Goal: Transaction & Acquisition: Obtain resource

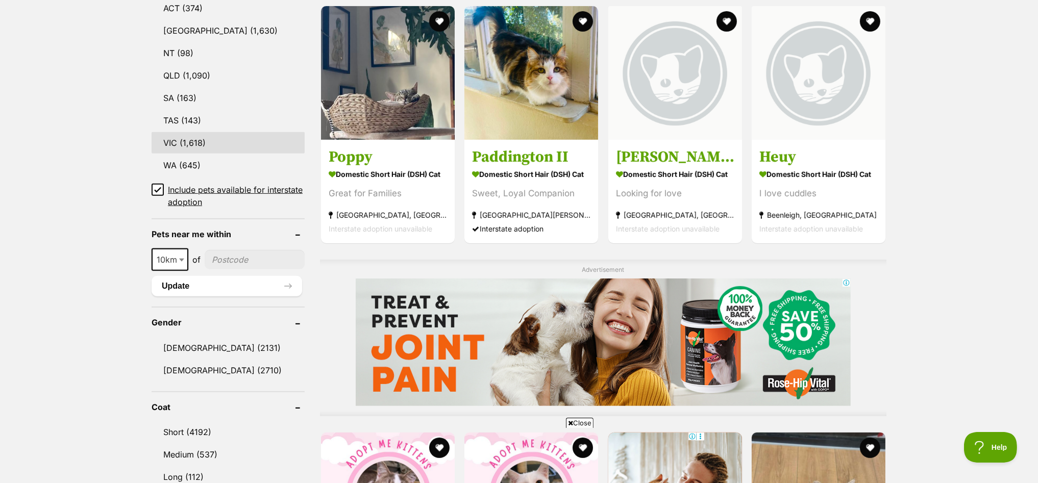
click at [198, 136] on link "VIC (1,618)" at bounding box center [228, 142] width 153 height 21
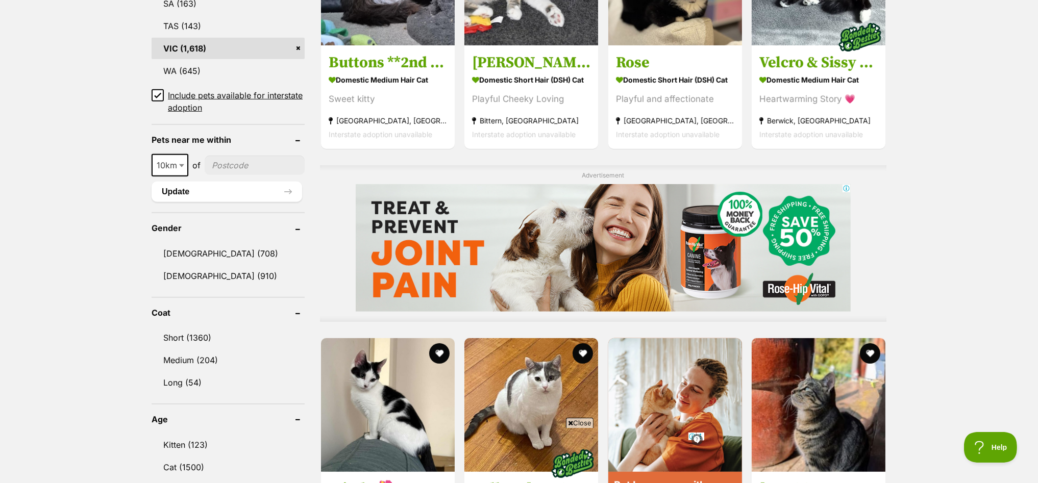
scroll to position [701, 0]
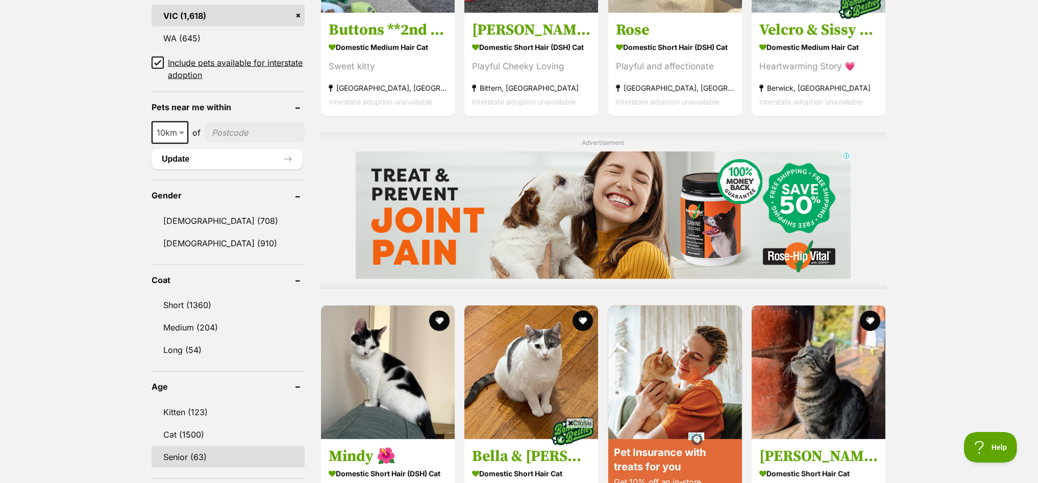
click at [177, 447] on link "Senior (63)" at bounding box center [228, 457] width 153 height 21
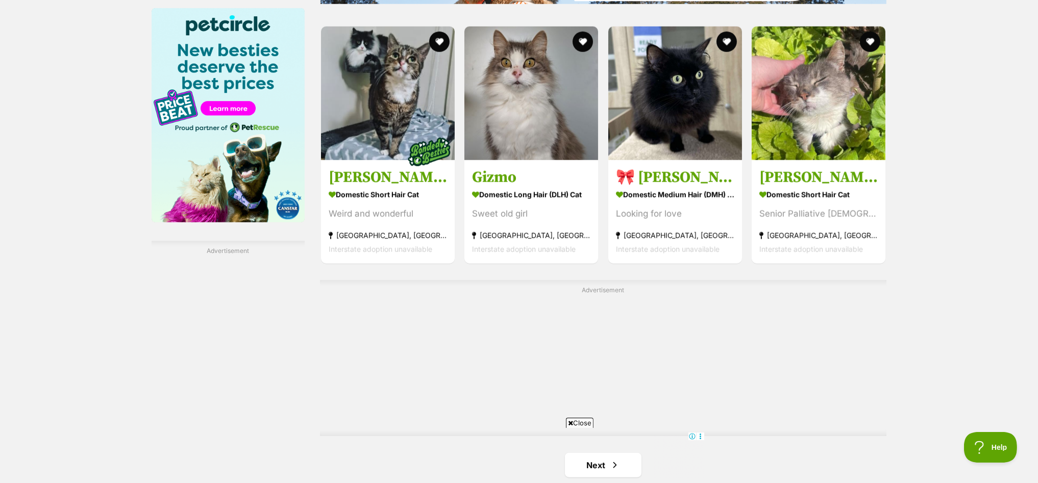
scroll to position [1722, 0]
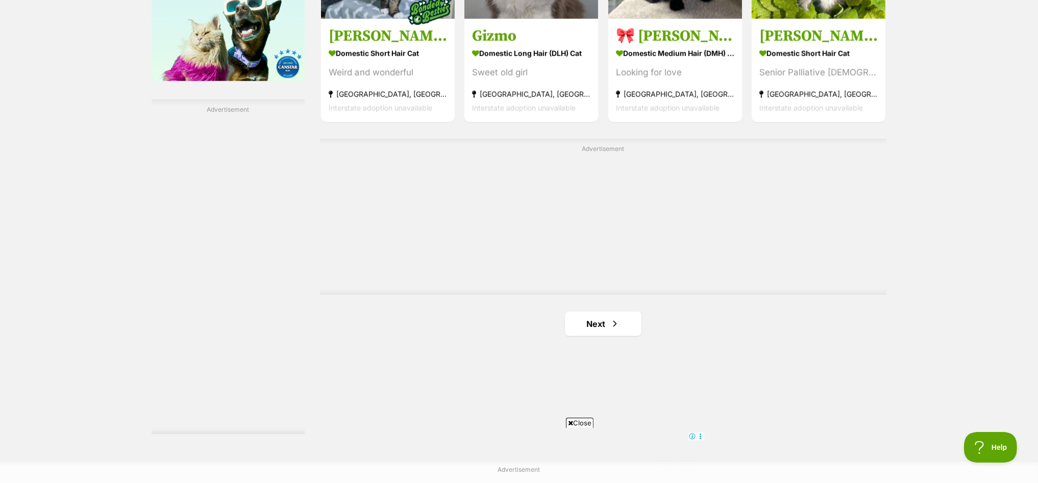
click at [591, 319] on link "Next" at bounding box center [603, 324] width 77 height 24
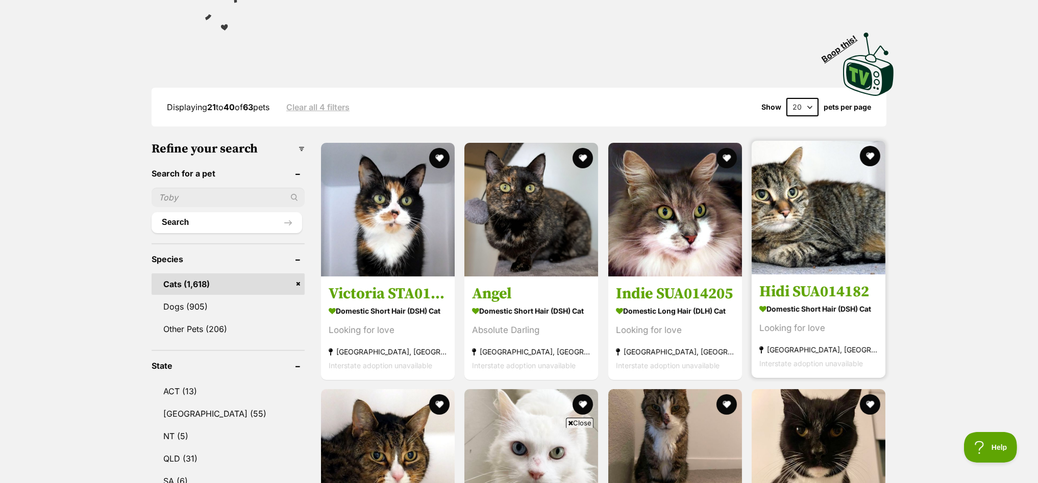
click at [815, 195] on img at bounding box center [819, 208] width 134 height 134
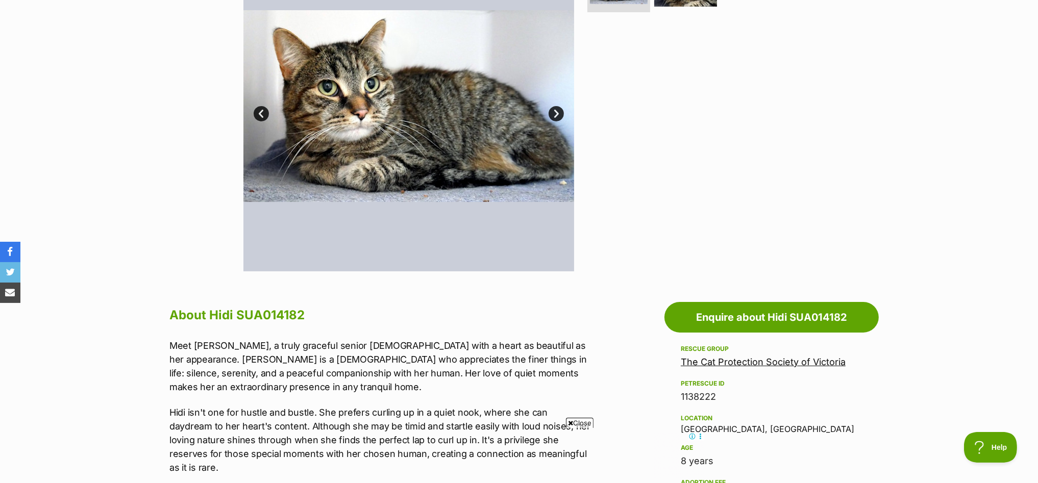
scroll to position [382, 0]
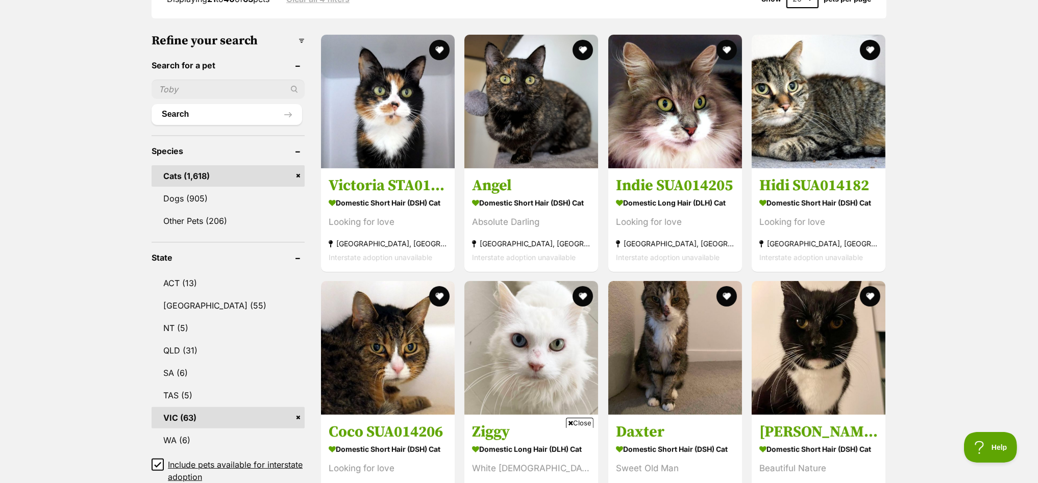
scroll to position [382, 0]
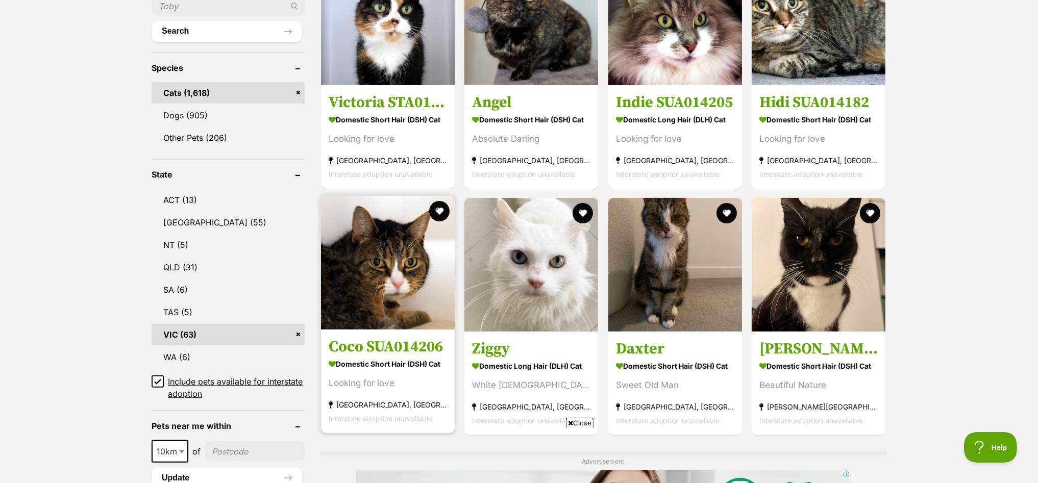
click at [366, 261] on img at bounding box center [388, 263] width 134 height 134
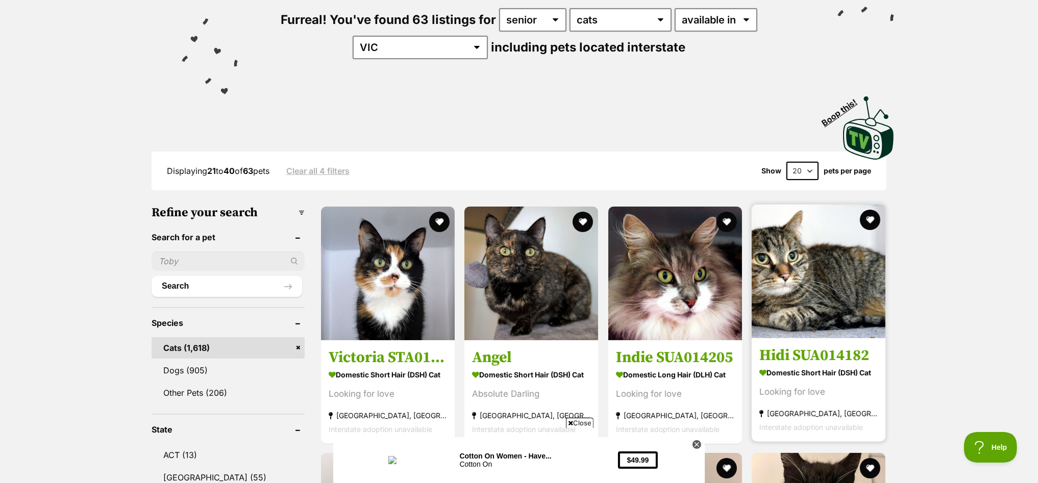
click at [816, 282] on img at bounding box center [819, 272] width 134 height 134
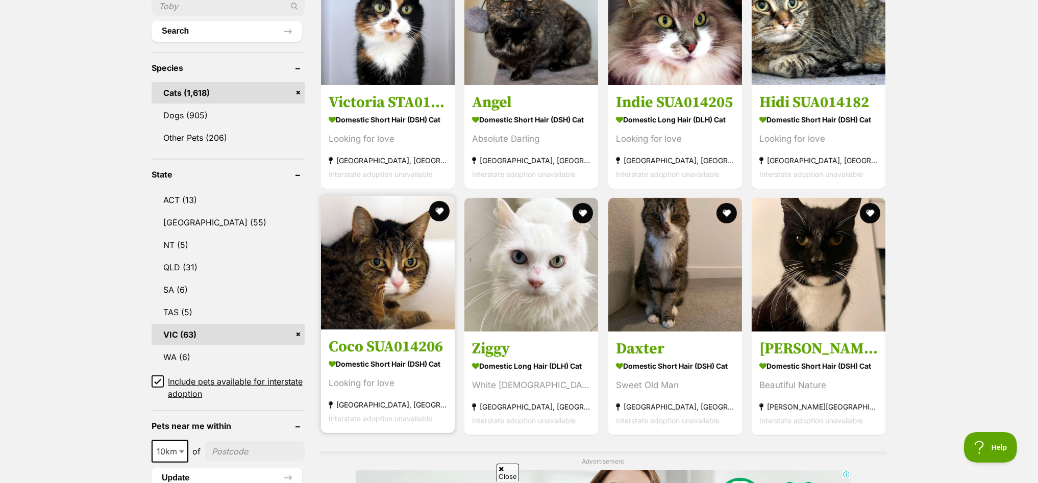
click at [359, 239] on img at bounding box center [388, 263] width 134 height 134
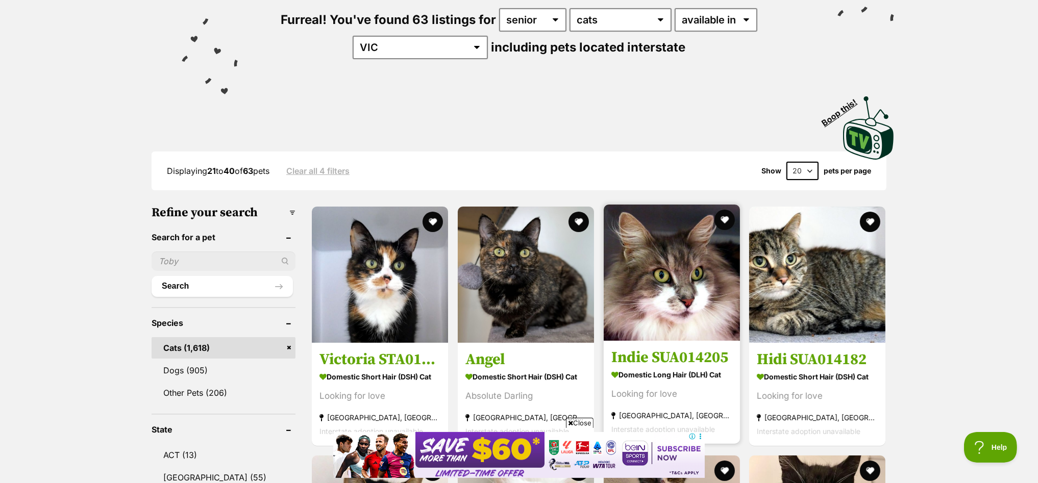
click at [686, 268] on img at bounding box center [672, 273] width 136 height 136
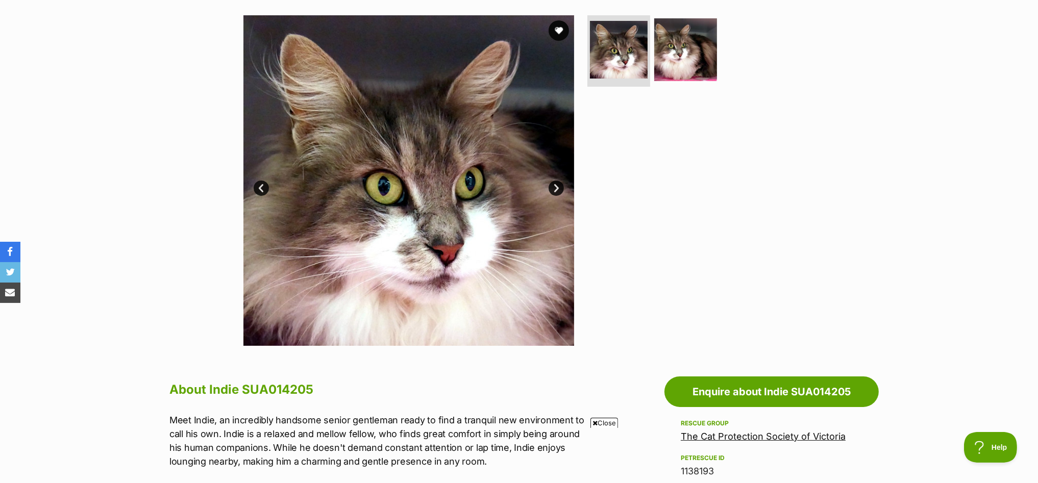
scroll to position [191, 0]
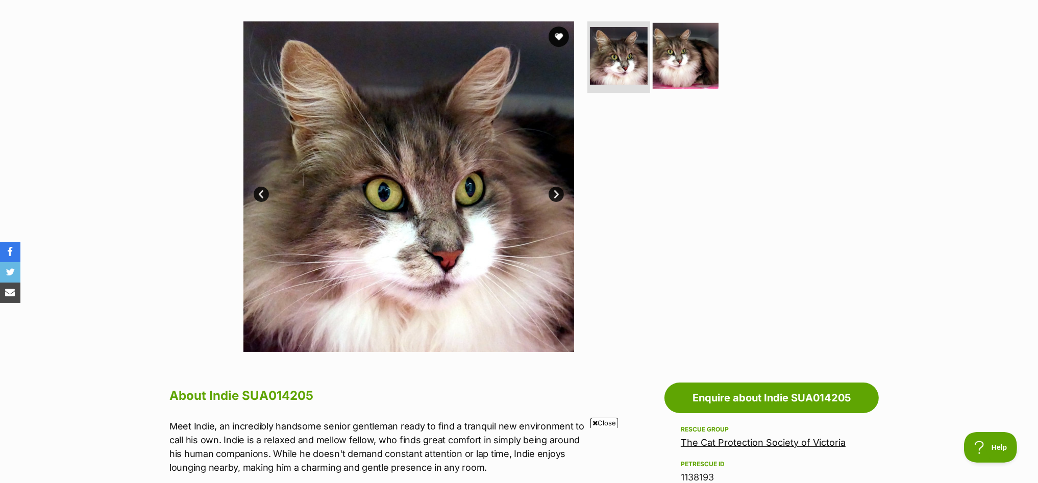
click at [680, 62] on img at bounding box center [686, 56] width 66 height 66
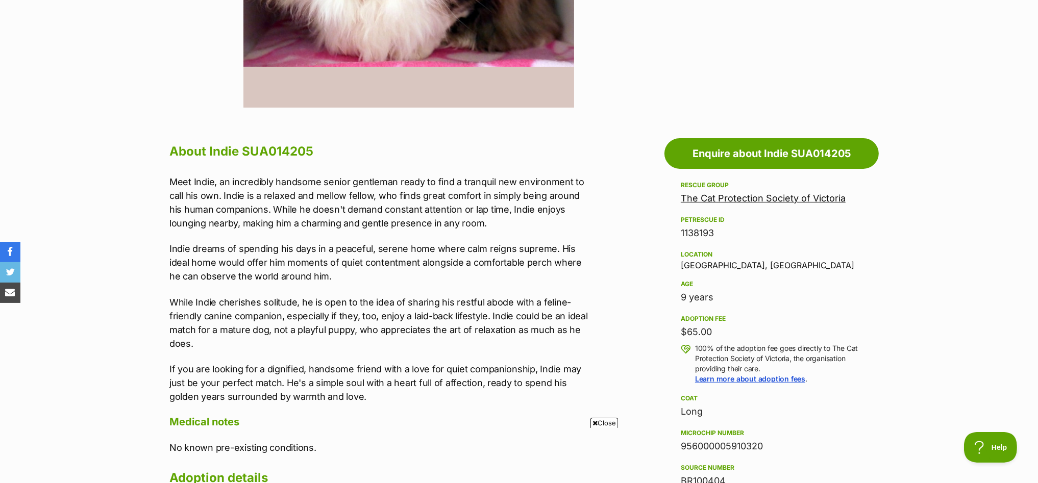
scroll to position [510, 0]
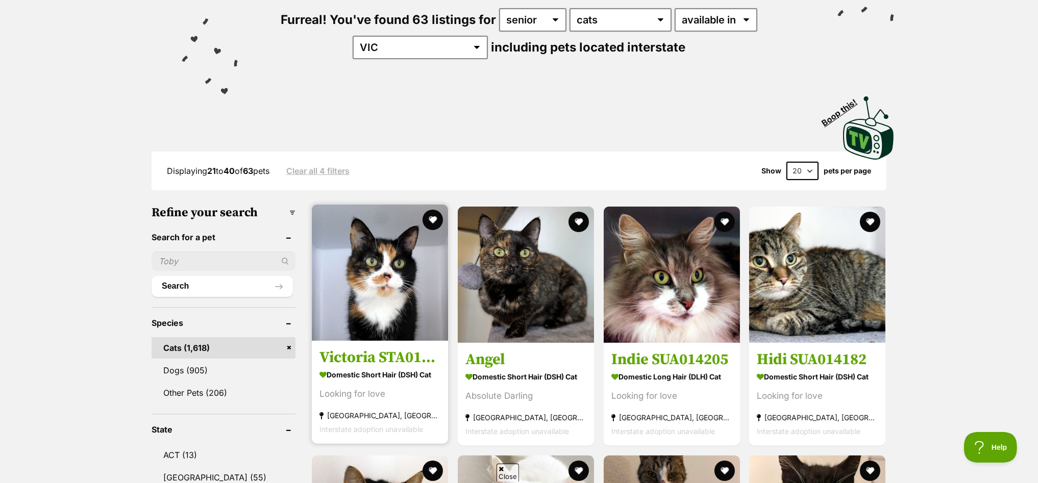
click at [401, 251] on img at bounding box center [380, 273] width 136 height 136
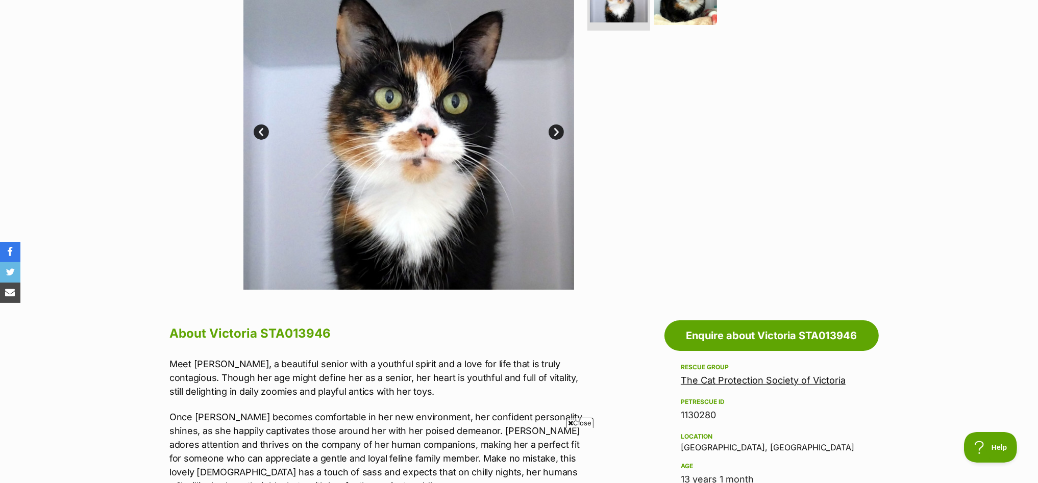
scroll to position [255, 0]
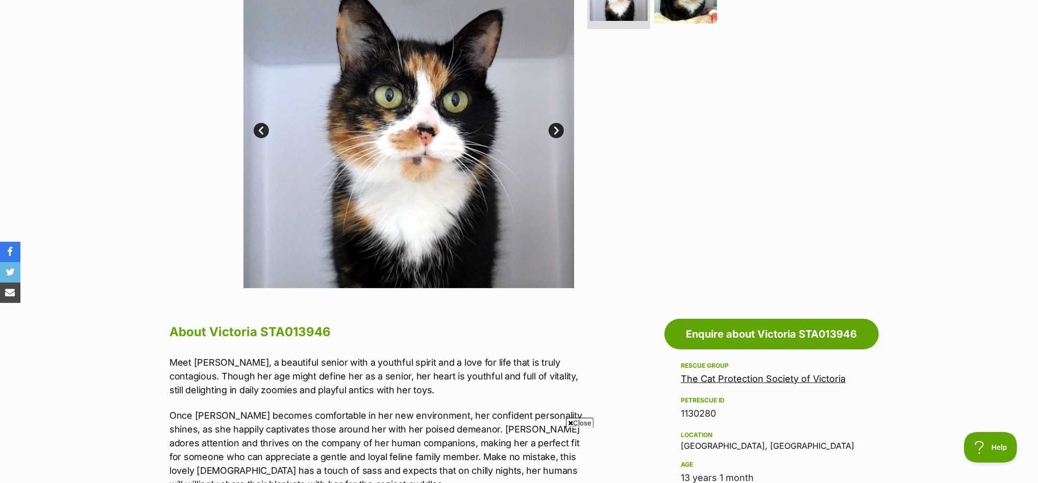
click at [557, 130] on link "Next" at bounding box center [556, 130] width 15 height 15
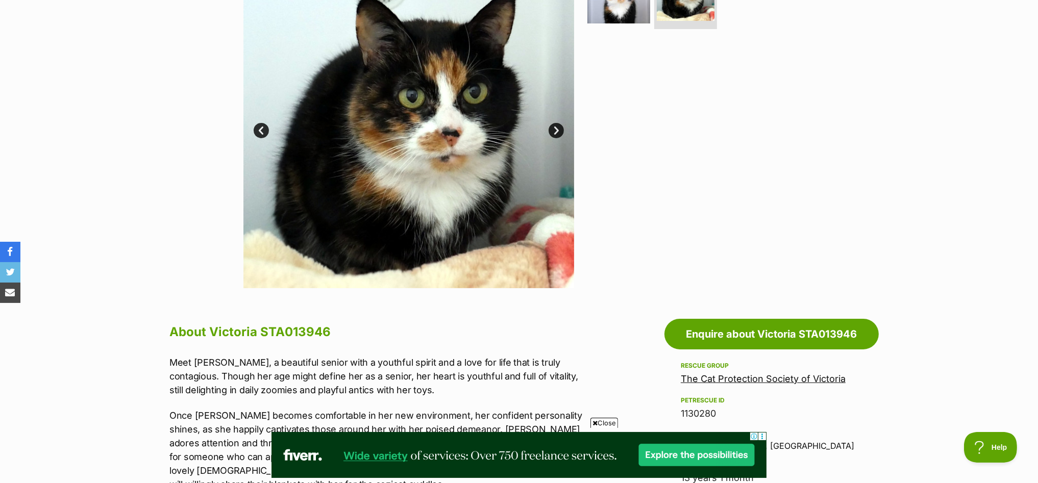
scroll to position [63, 0]
